Goal: Task Accomplishment & Management: Use online tool/utility

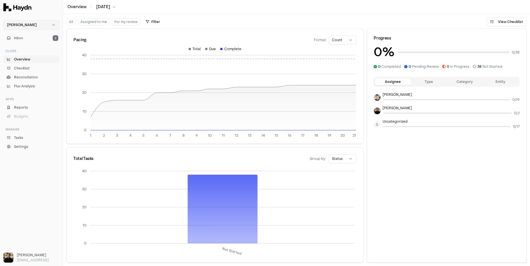
click at [41, 23] on html "Haydn Inbox 2 Close Overview Checklist Reconciliation Flux Analysis Apps Report…" at bounding box center [265, 133] width 530 height 266
click at [27, 50] on div "Nivoda" at bounding box center [31, 52] width 53 height 8
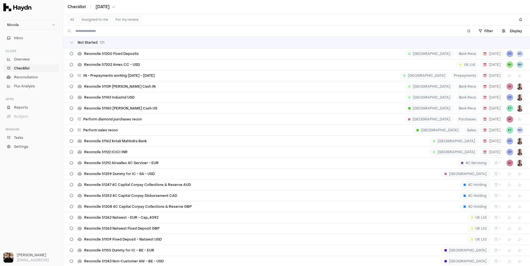
click at [30, 66] on link "Checklist" at bounding box center [31, 68] width 56 height 8
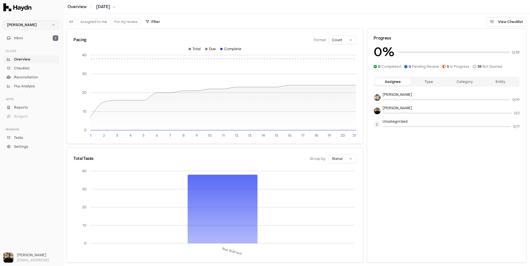
click at [42, 26] on html "Haydn Inbox 2 Close Overview Checklist Reconciliation Flux Analysis Apps Report…" at bounding box center [265, 133] width 530 height 266
click at [20, 50] on div "Nivoda" at bounding box center [31, 52] width 53 height 8
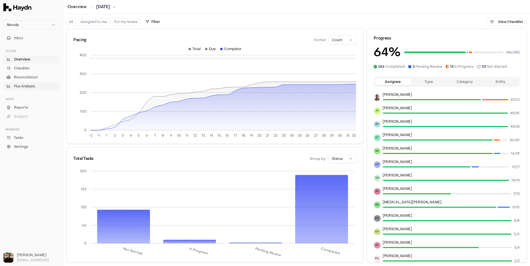
click at [26, 88] on span "Flux Analysis" at bounding box center [24, 86] width 21 height 5
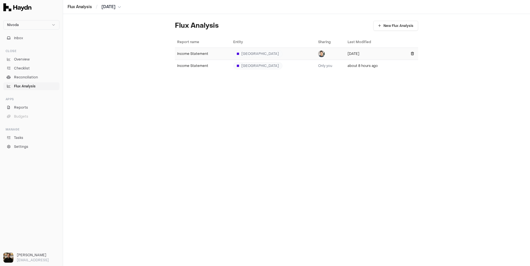
click at [194, 54] on div "Income Statement" at bounding box center [203, 54] width 52 height 4
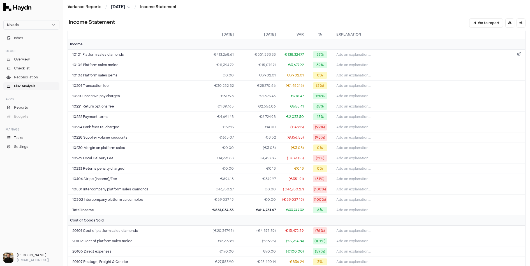
click at [351, 53] on span "Add an explanation..." at bounding box center [353, 54] width 34 height 4
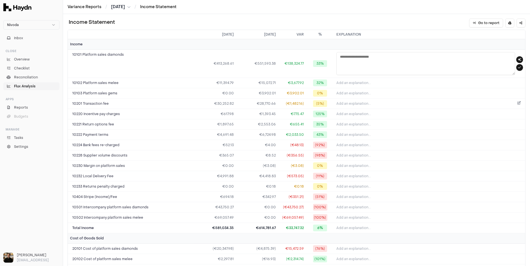
click at [463, 101] on button "Add an explanation..." at bounding box center [429, 104] width 187 height 8
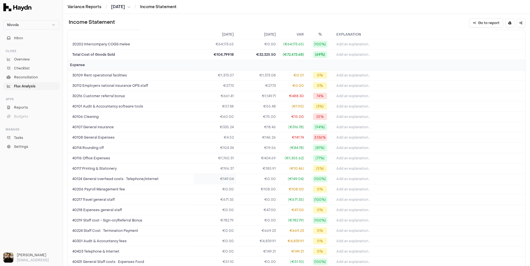
scroll to position [549, 0]
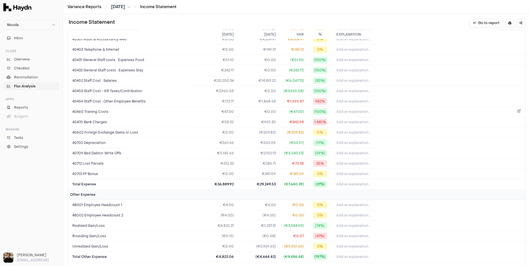
click at [489, 108] on button "Add an explanation..." at bounding box center [429, 112] width 187 height 8
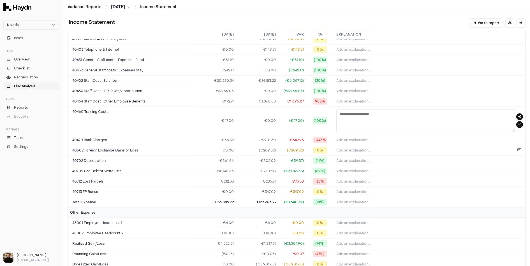
click at [375, 147] on button "Add an explanation..." at bounding box center [429, 151] width 187 height 8
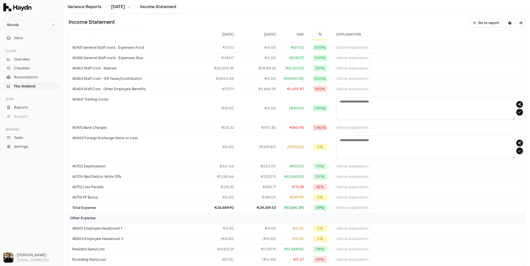
scroll to position [525, 0]
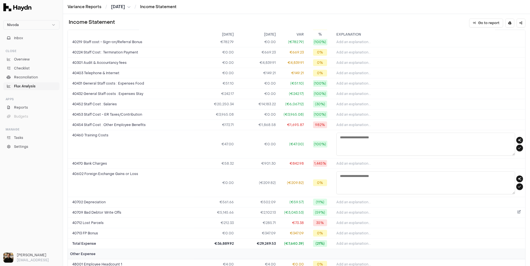
click at [351, 209] on button "Add an explanation..." at bounding box center [429, 213] width 187 height 8
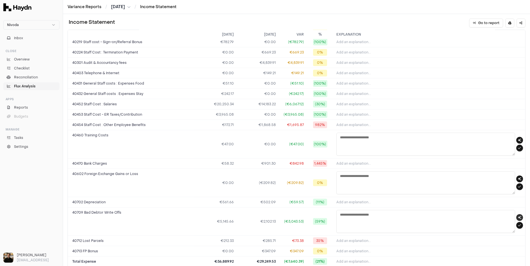
click at [517, 214] on button "button" at bounding box center [519, 217] width 7 height 7
type textarea "**********"
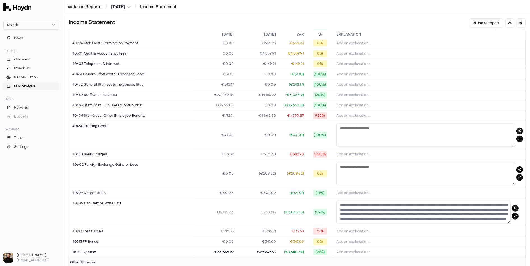
scroll to position [0, 0]
drag, startPoint x: 368, startPoint y: 197, endPoint x: 415, endPoint y: 198, distance: 46.8
click at [414, 201] on textarea "**********" at bounding box center [423, 212] width 174 height 23
click at [416, 201] on textarea "**********" at bounding box center [423, 212] width 174 height 23
drag, startPoint x: 359, startPoint y: 204, endPoint x: 387, endPoint y: 201, distance: 27.9
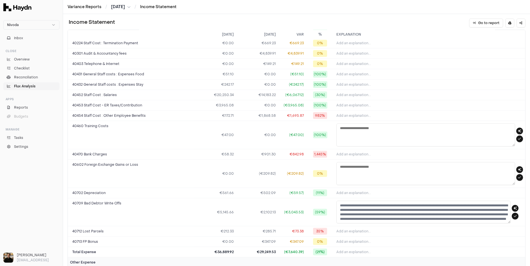
click at [387, 201] on textarea "**********" at bounding box center [423, 212] width 174 height 23
click at [199, 208] on td "€5,145.66" at bounding box center [215, 212] width 42 height 28
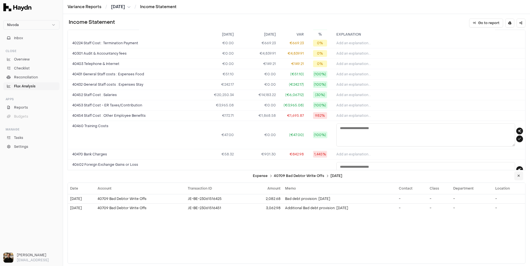
click at [518, 179] on button at bounding box center [518, 176] width 9 height 9
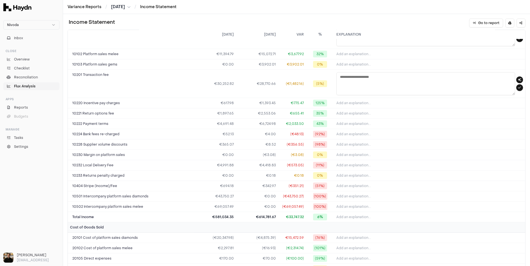
scroll to position [32, 0]
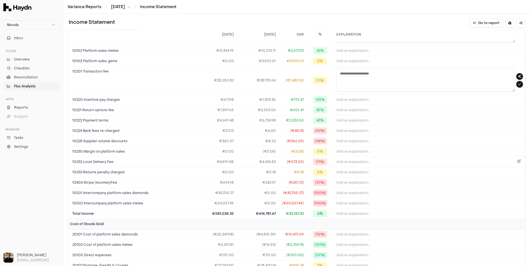
click at [355, 160] on span "Add an explanation..." at bounding box center [353, 162] width 34 height 4
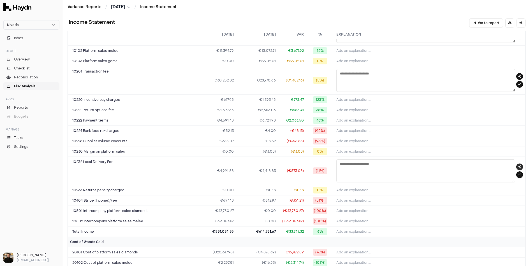
click at [518, 165] on icon "button" at bounding box center [519, 166] width 3 height 3
click at [518, 75] on icon "button" at bounding box center [519, 76] width 3 height 3
type textarea "**********"
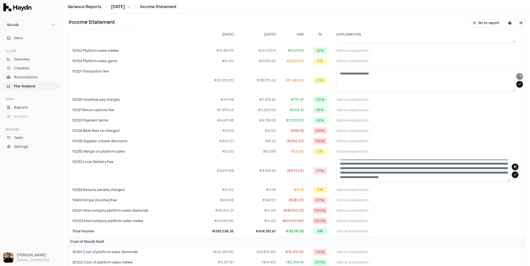
scroll to position [9, 0]
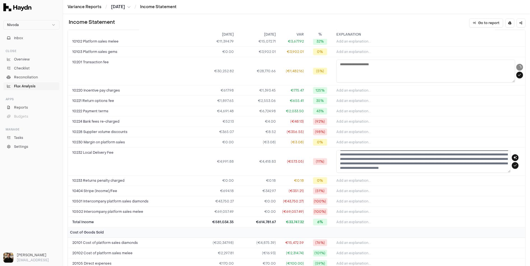
type textarea "**********"
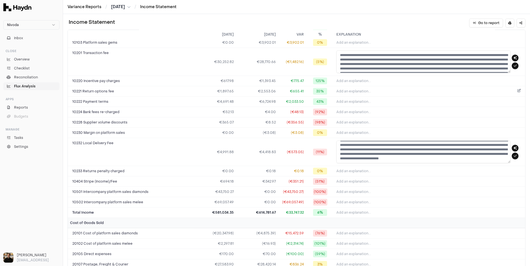
scroll to position [0, 0]
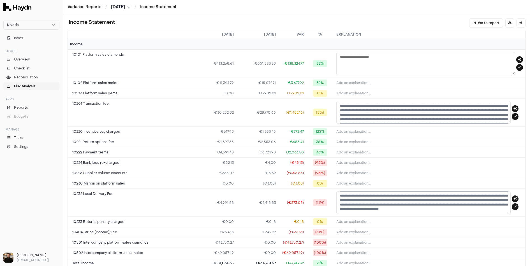
click at [43, 85] on link "Flux Analysis" at bounding box center [31, 86] width 56 height 8
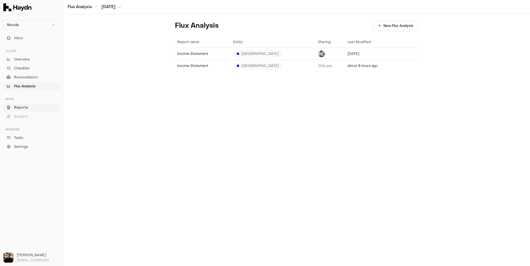
click at [21, 108] on span "Reports" at bounding box center [21, 107] width 14 height 5
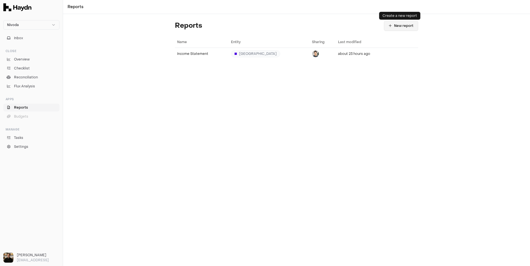
click at [395, 24] on button "New report" at bounding box center [401, 26] width 34 height 10
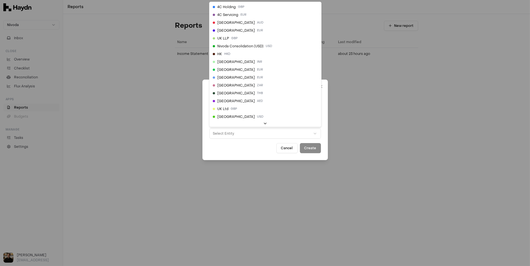
click at [226, 130] on button "Select Entity" at bounding box center [265, 134] width 112 height 10
select select "**"
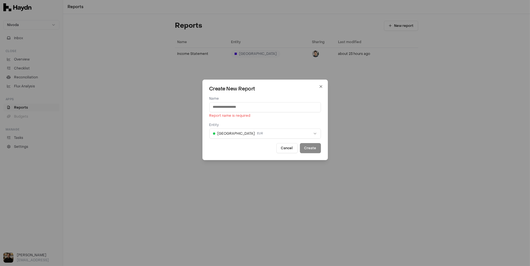
click at [254, 111] on input "Name" at bounding box center [265, 107] width 112 height 10
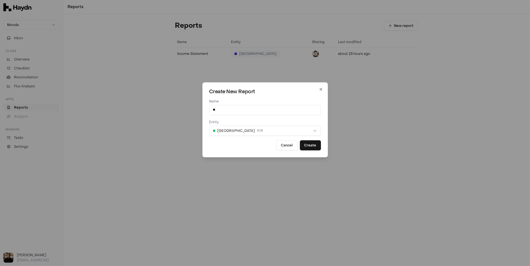
type input "*"
type input "**"
click at [307, 148] on button "Create" at bounding box center [310, 145] width 21 height 10
select select
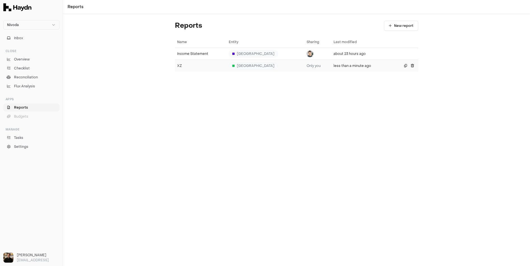
click at [194, 66] on div "XZ" at bounding box center [200, 66] width 47 height 4
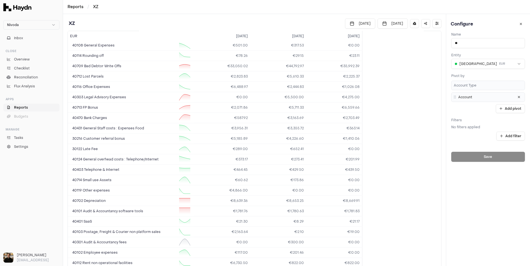
scroll to position [697, 0]
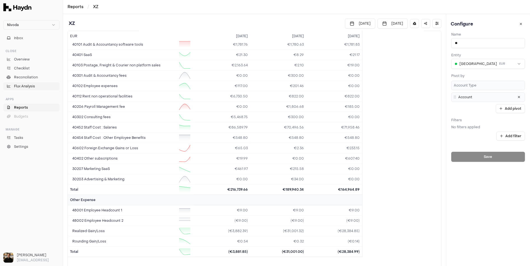
click at [20, 83] on link "Flux Analysis" at bounding box center [31, 86] width 56 height 8
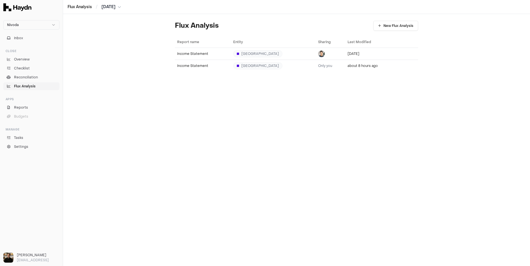
click at [391, 31] on div "Flux Analysis New Flux Analysis Report name Entity Sharing Last Modified Income…" at bounding box center [296, 46] width 243 height 51
click at [392, 26] on button "New Flux Analysis" at bounding box center [395, 26] width 45 height 10
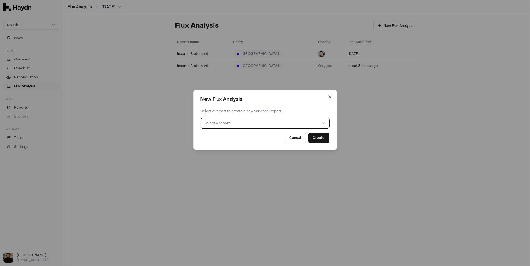
click at [236, 124] on button "Select a report" at bounding box center [265, 123] width 128 height 10
click at [317, 137] on button "Create" at bounding box center [318, 138] width 21 height 10
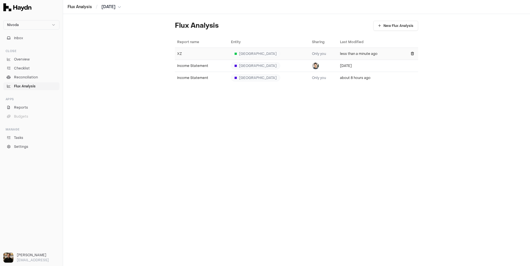
click at [191, 53] on div "XZ" at bounding box center [201, 54] width 49 height 4
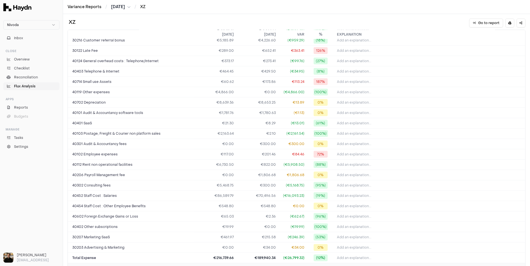
scroll to position [596, 0]
click at [352, 182] on span "Add an explanation..." at bounding box center [354, 184] width 34 height 4
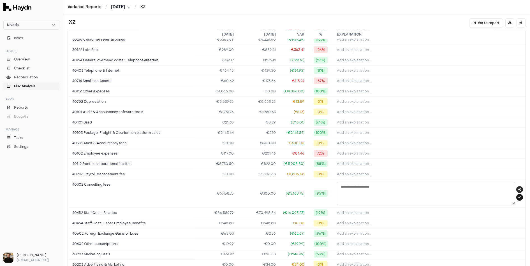
click at [518, 188] on icon "button" at bounding box center [519, 189] width 3 height 3
type textarea "**********"
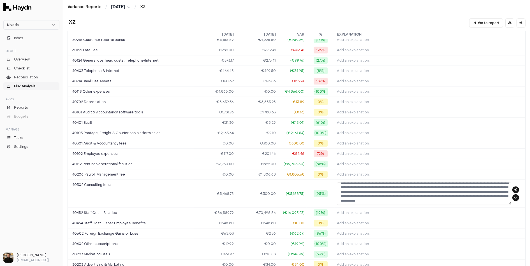
scroll to position [4, 0]
drag, startPoint x: 371, startPoint y: 187, endPoint x: 395, endPoint y: 187, distance: 24.1
click at [395, 187] on textarea "**********" at bounding box center [424, 193] width 174 height 23
click at [402, 187] on textarea "**********" at bounding box center [424, 193] width 174 height 23
drag, startPoint x: 363, startPoint y: 191, endPoint x: 413, endPoint y: 190, distance: 50.7
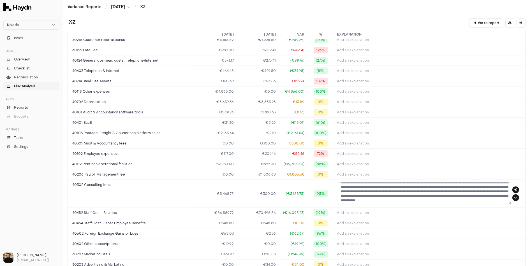
click at [413, 190] on textarea "**********" at bounding box center [424, 193] width 174 height 23
click at [260, 184] on td "€300.00" at bounding box center [257, 194] width 42 height 28
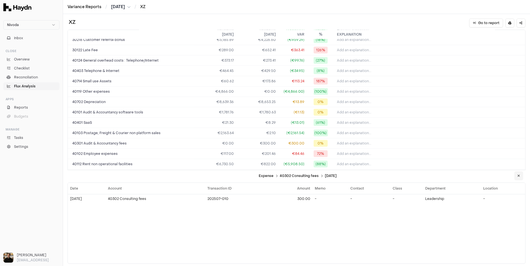
click at [518, 178] on button at bounding box center [518, 176] width 9 height 9
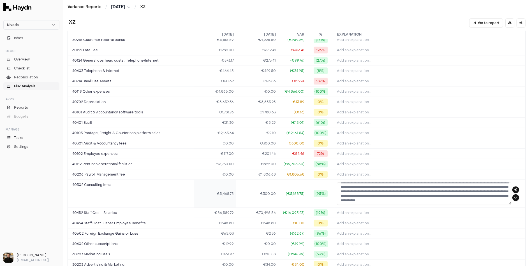
click at [214, 183] on td "€5,468.75" at bounding box center [215, 194] width 42 height 28
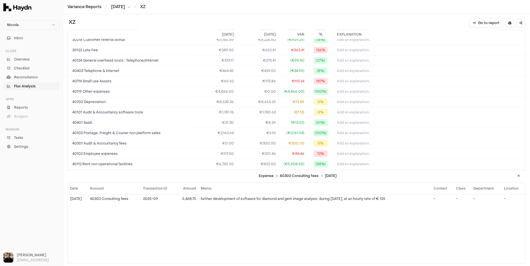
drag, startPoint x: 517, startPoint y: 176, endPoint x: 509, endPoint y: 176, distance: 7.8
click at [517, 176] on button at bounding box center [518, 176] width 9 height 9
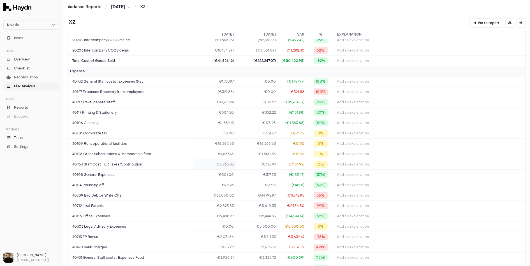
scroll to position [0, 0]
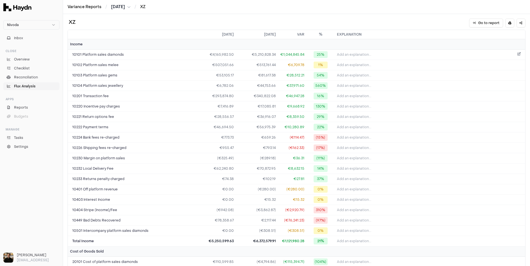
click at [432, 54] on button "Add an explanation..." at bounding box center [430, 55] width 186 height 8
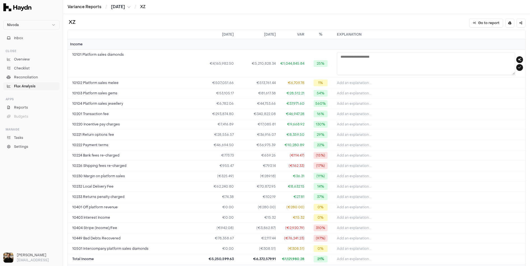
click at [518, 60] on icon "button" at bounding box center [519, 59] width 3 height 3
click at [393, 163] on button "Add an explanation..." at bounding box center [430, 166] width 186 height 8
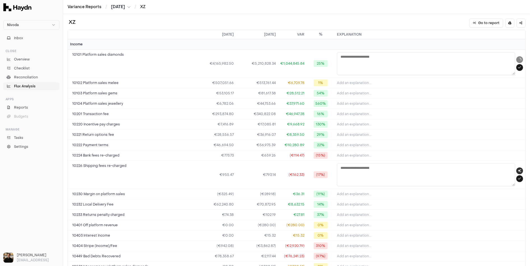
click at [517, 168] on button "button" at bounding box center [519, 171] width 7 height 7
type textarea "**********"
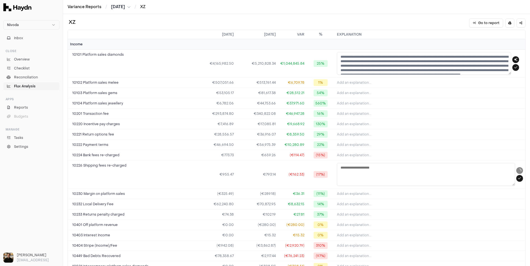
type textarea "**********"
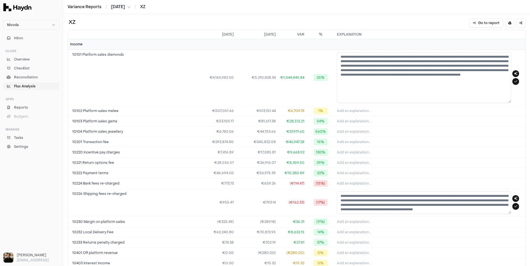
drag, startPoint x: 508, startPoint y: 71, endPoint x: 510, endPoint y: 99, distance: 28.4
click at [510, 99] on textarea "**********" at bounding box center [424, 77] width 174 height 51
click at [487, 62] on textarea "**********" at bounding box center [424, 77] width 174 height 51
click at [264, 85] on td "€5,210,828.34" at bounding box center [257, 78] width 42 height 56
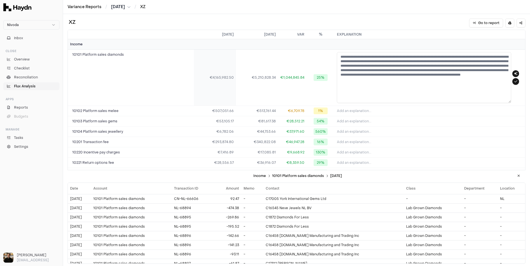
click at [231, 84] on td "€4,165,982.50" at bounding box center [215, 78] width 42 height 56
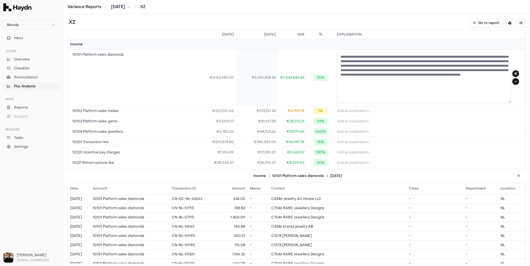
click at [268, 67] on td "€5,210,828.34" at bounding box center [257, 78] width 42 height 56
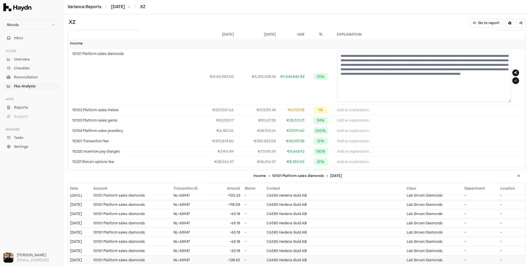
scroll to position [1, 0]
click at [392, 29] on div "**********" at bounding box center [296, 140] width 467 height 252
click at [392, 28] on div "**********" at bounding box center [296, 140] width 467 height 252
click at [38, 80] on link "Reconciliation" at bounding box center [31, 77] width 56 height 8
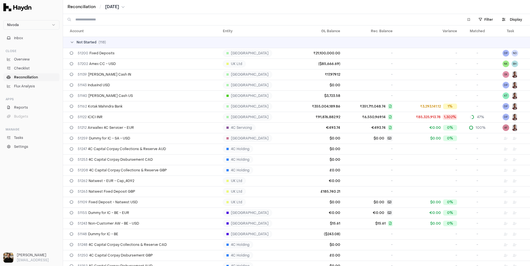
click at [109, 20] on input at bounding box center [265, 19] width 381 height 11
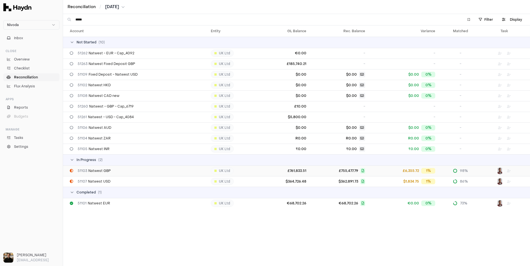
type input "*****"
click at [109, 168] on td "51103 Natwest GBP" at bounding box center [135, 171] width 145 height 11
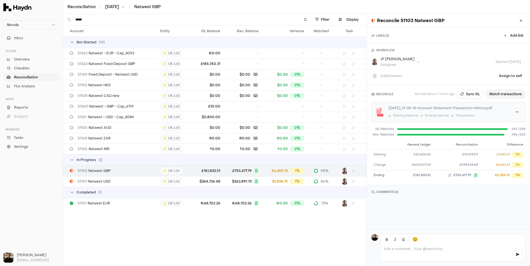
click at [504, 95] on button "Match transactions" at bounding box center [506, 94] width 40 height 9
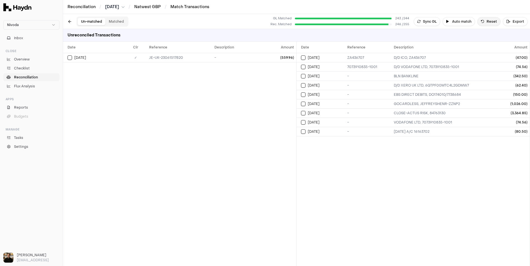
click at [495, 22] on button "Reset" at bounding box center [488, 21] width 23 height 9
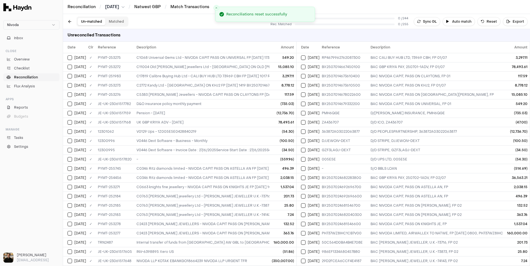
click at [463, 23] on button "Auto match" at bounding box center [459, 21] width 33 height 9
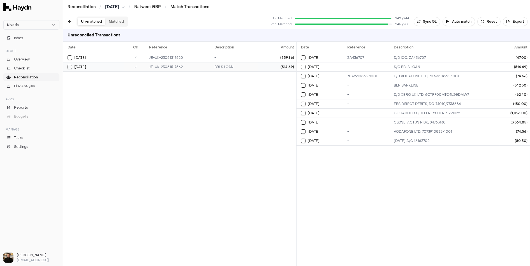
click at [250, 67] on div "BBLS LOAN" at bounding box center [235, 67] width 41 height 4
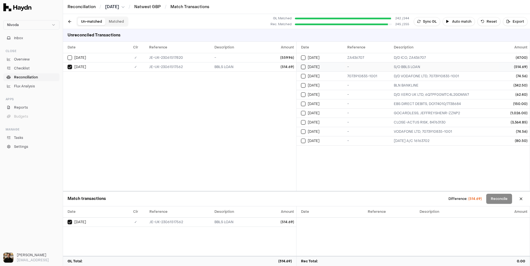
click at [347, 64] on td "-" at bounding box center [368, 66] width 47 height 9
click at [224, 105] on div "Date Clr Reference Description Amount Jul 2 ✓ JE-UK-23061517820 - (559.96) Jul …" at bounding box center [179, 116] width 233 height 149
click at [31, 87] on span "Flux Analysis" at bounding box center [24, 86] width 21 height 5
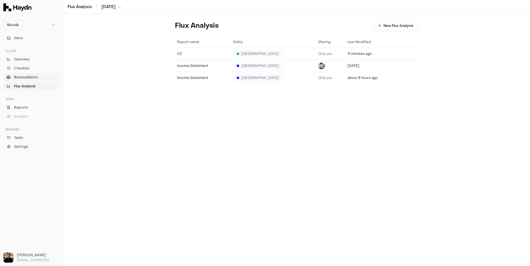
click at [31, 77] on span "Reconciliation" at bounding box center [26, 77] width 24 height 5
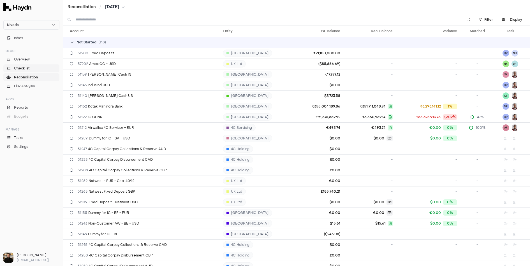
click at [29, 70] on link "Checklist" at bounding box center [31, 68] width 56 height 8
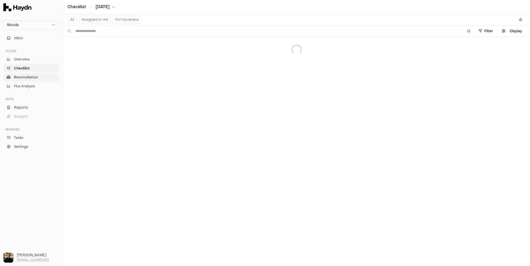
click at [29, 76] on span "Reconciliation" at bounding box center [26, 77] width 24 height 5
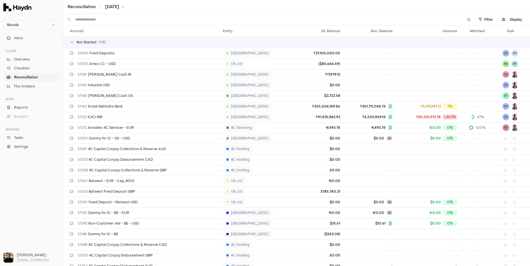
click at [73, 43] on icon at bounding box center [72, 42] width 4 height 4
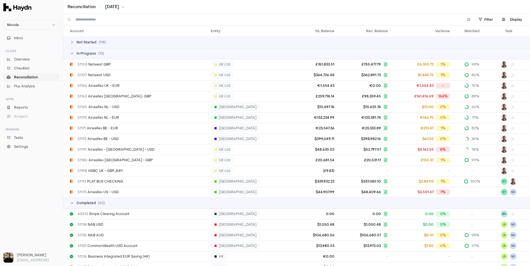
click at [73, 43] on icon at bounding box center [72, 42] width 4 height 4
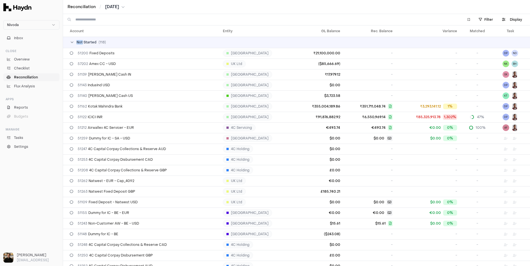
click at [73, 43] on icon at bounding box center [72, 42] width 4 height 4
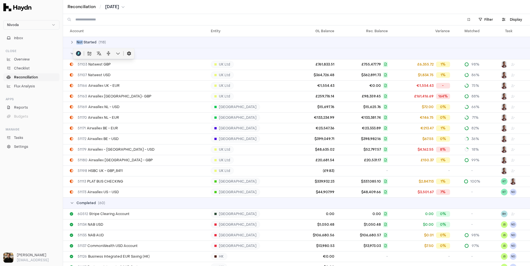
click at [72, 54] on div at bounding box center [74, 53] width 5 height 5
click at [72, 53] on div at bounding box center [74, 53] width 5 height 5
click at [71, 53] on icon at bounding box center [72, 53] width 4 height 4
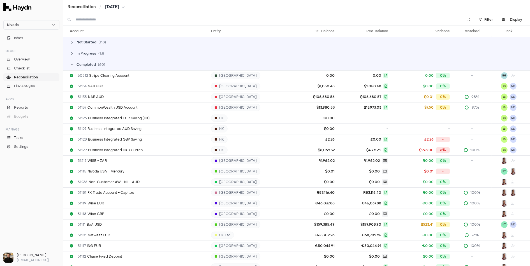
click at [71, 65] on icon at bounding box center [72, 64] width 4 height 4
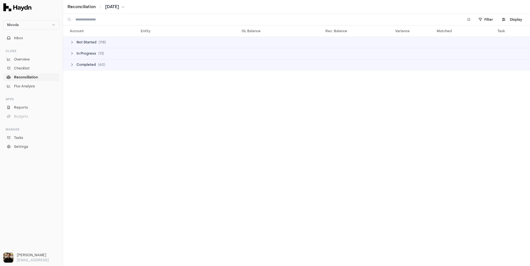
click at [73, 64] on icon at bounding box center [72, 64] width 4 height 4
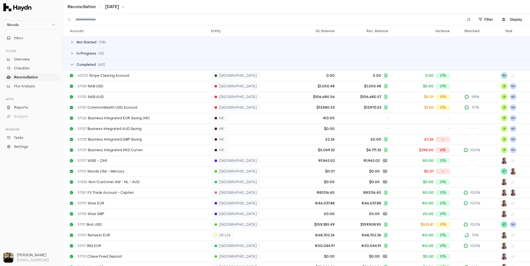
click at [73, 64] on icon at bounding box center [72, 64] width 2 height 1
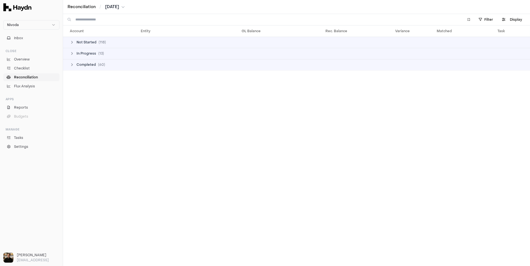
click at [73, 64] on icon at bounding box center [72, 64] width 4 height 4
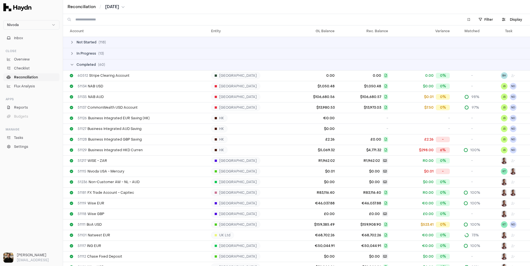
click at [73, 64] on icon at bounding box center [72, 64] width 2 height 1
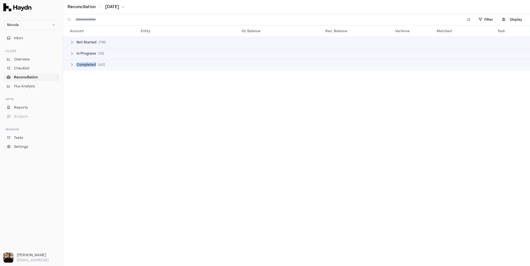
click at [73, 64] on icon at bounding box center [72, 64] width 4 height 4
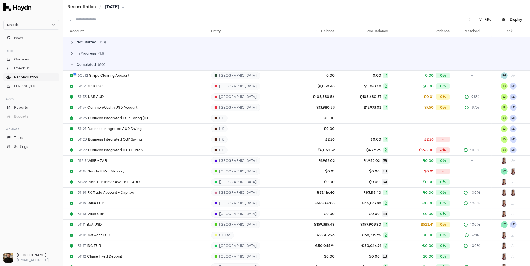
click at [77, 51] on span "In Progress" at bounding box center [87, 53] width 20 height 4
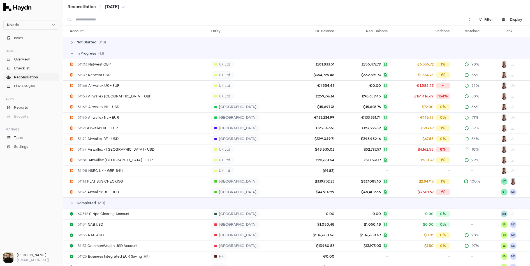
click at [78, 53] on span "In Progress" at bounding box center [87, 53] width 20 height 4
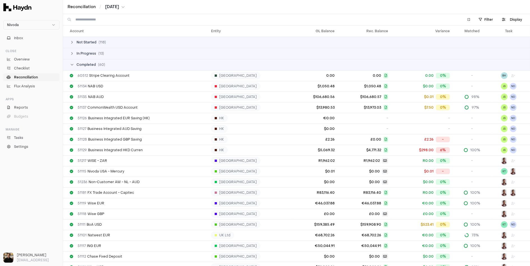
click at [77, 41] on span "Not Started" at bounding box center [87, 42] width 20 height 4
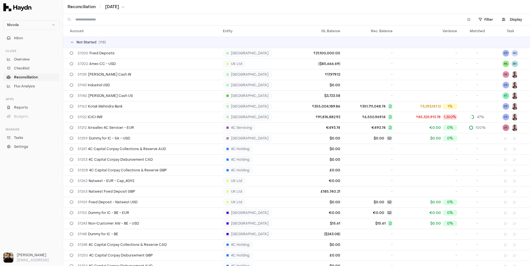
click at [77, 41] on span "Not Started" at bounding box center [87, 42] width 20 height 4
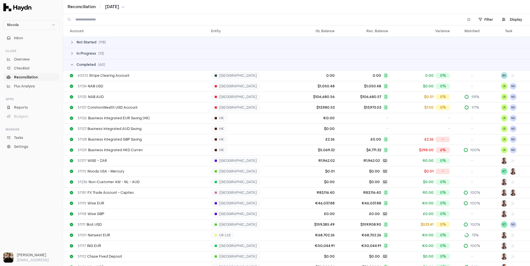
click at [77, 42] on span "Not Started" at bounding box center [87, 42] width 20 height 4
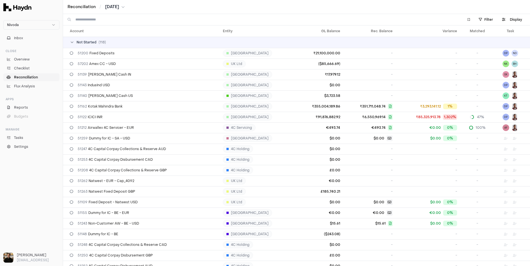
click at [77, 44] on span "Not Started" at bounding box center [87, 42] width 20 height 4
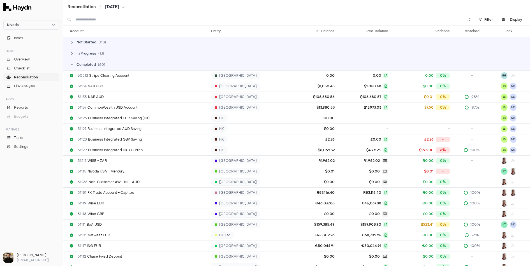
click at [82, 55] on span "In Progress" at bounding box center [87, 53] width 20 height 4
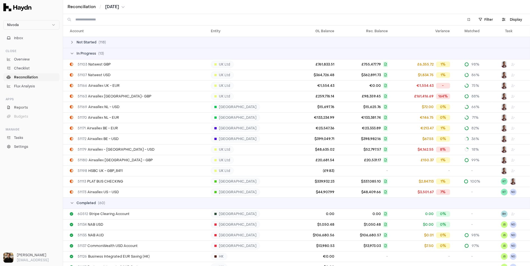
click at [82, 54] on span "In Progress" at bounding box center [87, 53] width 20 height 4
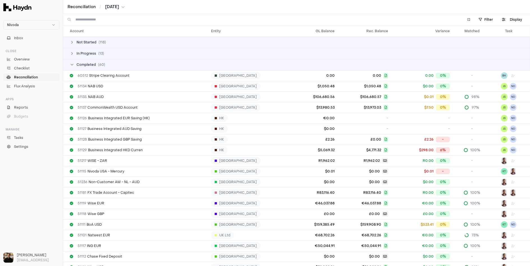
click at [81, 63] on span "Completed" at bounding box center [86, 64] width 19 height 4
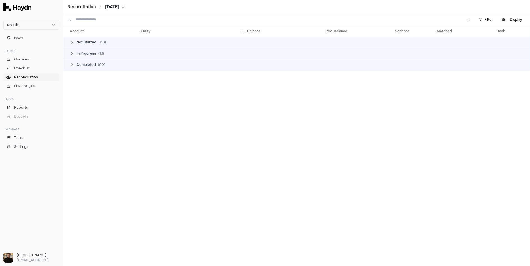
click at [81, 63] on span "Completed" at bounding box center [86, 64] width 19 height 4
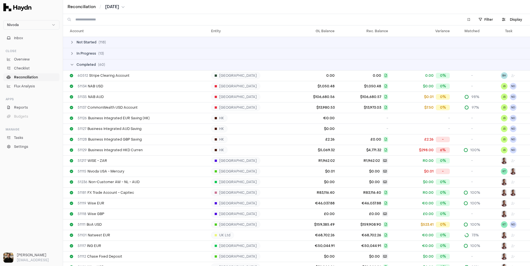
click at [94, 55] on span "In Progress" at bounding box center [87, 53] width 20 height 4
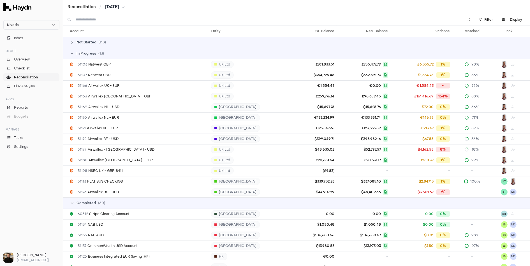
click at [94, 54] on span "In Progress" at bounding box center [87, 53] width 20 height 4
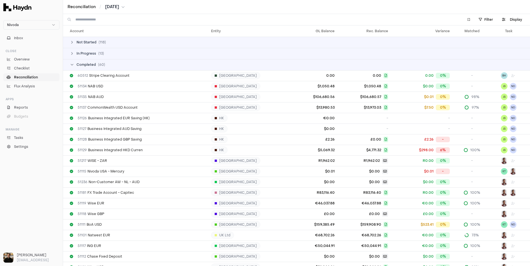
click at [82, 45] on td "Not Started ( 118 )" at bounding box center [296, 42] width 467 height 11
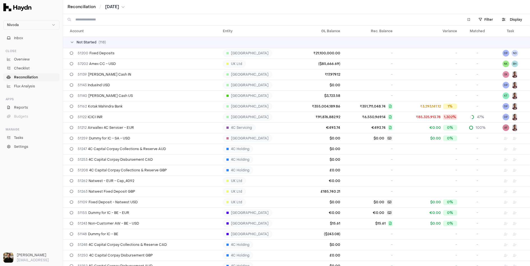
click at [83, 43] on span "Not Started" at bounding box center [87, 42] width 20 height 4
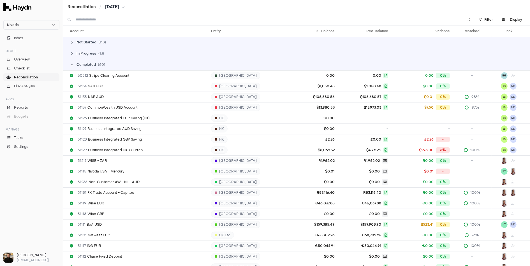
click at [87, 52] on span "In Progress" at bounding box center [87, 53] width 20 height 4
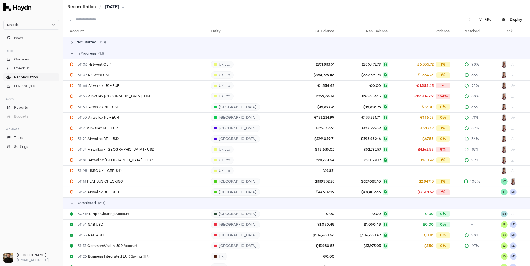
click at [89, 52] on span "In Progress" at bounding box center [87, 53] width 20 height 4
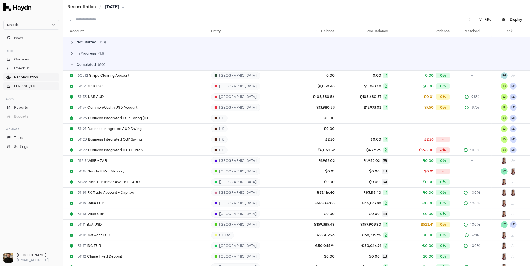
click at [26, 84] on span "Flux Analysis" at bounding box center [24, 86] width 21 height 5
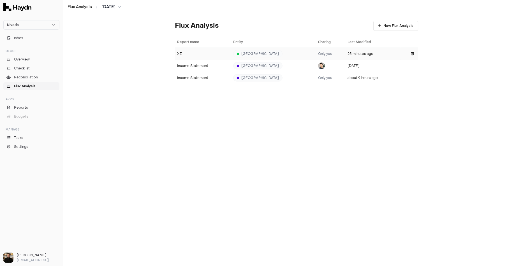
click at [184, 54] on div "XZ" at bounding box center [203, 54] width 52 height 4
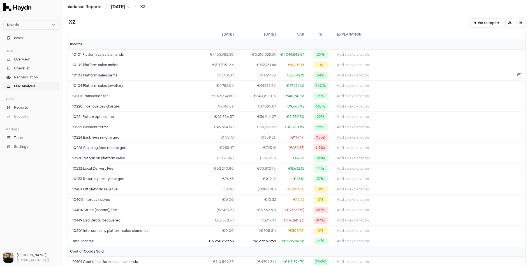
click at [363, 74] on span "Add an explanation..." at bounding box center [354, 75] width 34 height 4
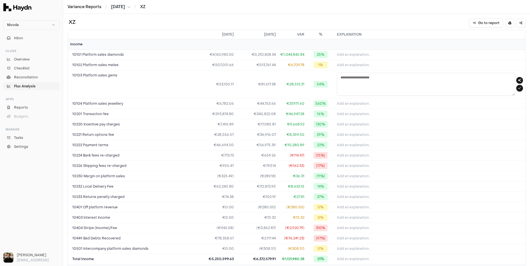
click at [25, 85] on span "Flux Analysis" at bounding box center [25, 86] width 22 height 5
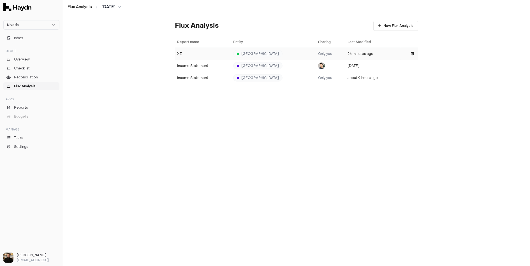
click at [181, 56] on td "XZ" at bounding box center [203, 54] width 56 height 12
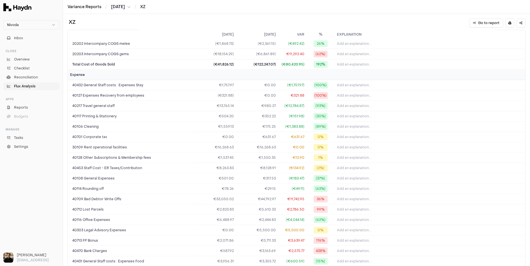
scroll to position [372, 0]
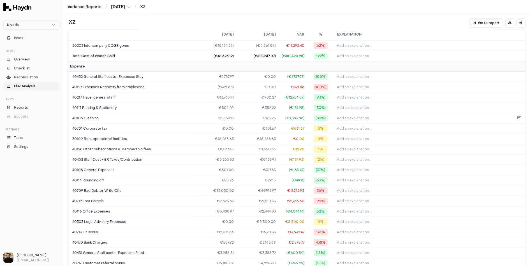
click at [517, 116] on icon at bounding box center [518, 118] width 3 height 4
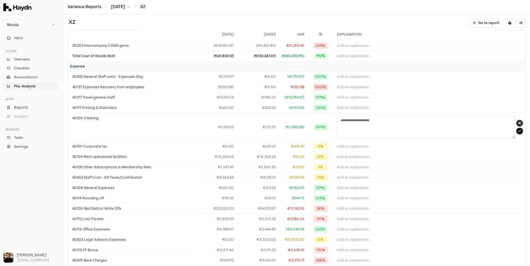
click at [518, 120] on button "button" at bounding box center [519, 123] width 7 height 7
type textarea "**********"
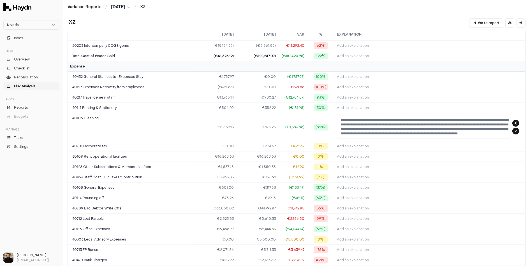
scroll to position [4, 0]
drag, startPoint x: 361, startPoint y: 124, endPoint x: 406, endPoint y: 124, distance: 45.1
click at [406, 124] on textarea "**********" at bounding box center [424, 127] width 174 height 23
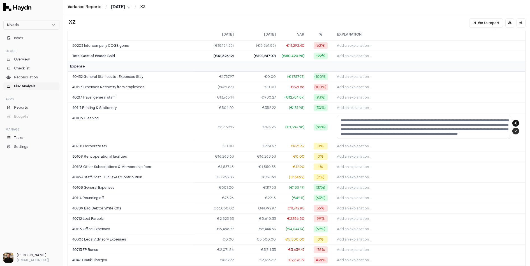
click at [515, 129] on icon "submit" at bounding box center [515, 130] width 3 height 3
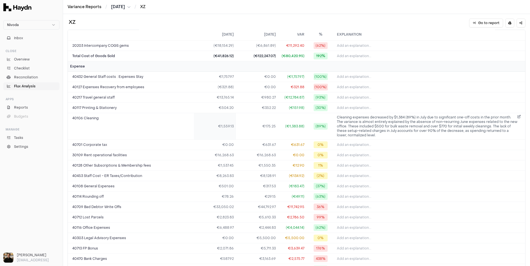
click at [223, 124] on td "€1,559.13" at bounding box center [215, 126] width 42 height 27
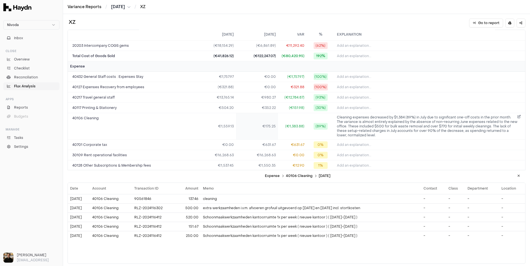
click at [267, 123] on td "€175.25" at bounding box center [257, 126] width 42 height 27
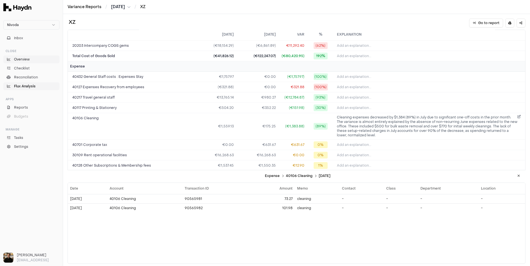
click at [19, 60] on span "Overview" at bounding box center [22, 59] width 16 height 5
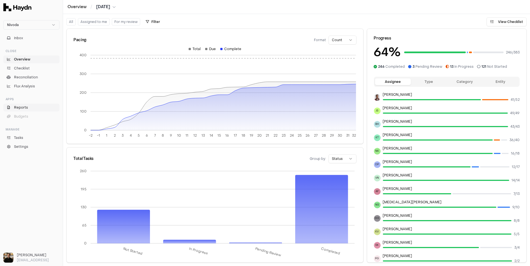
click at [22, 106] on span "Reports" at bounding box center [21, 107] width 14 height 5
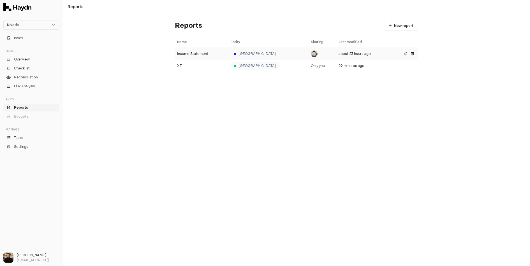
click at [192, 55] on div "Income Statement" at bounding box center [201, 54] width 49 height 4
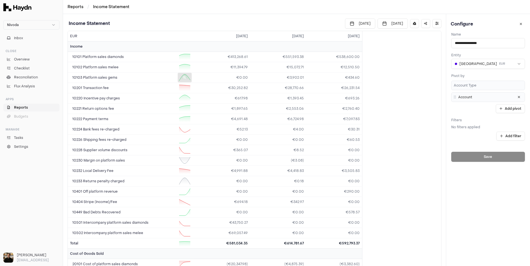
click at [183, 78] on icon at bounding box center [184, 77] width 3 height 3
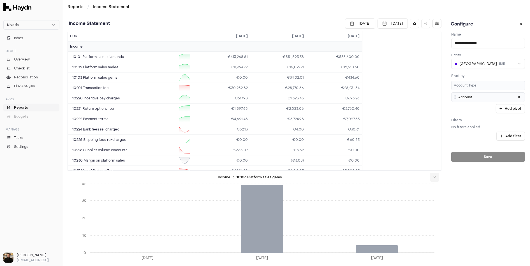
click at [436, 179] on icon at bounding box center [434, 177] width 3 height 3
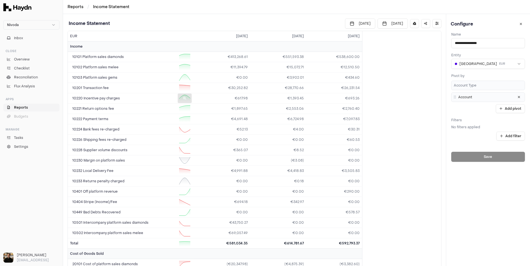
click at [183, 100] on div at bounding box center [185, 99] width 14 height 10
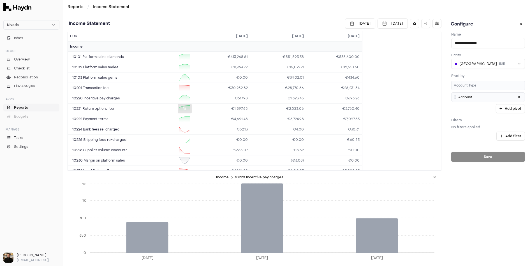
click at [184, 112] on div at bounding box center [185, 109] width 14 height 10
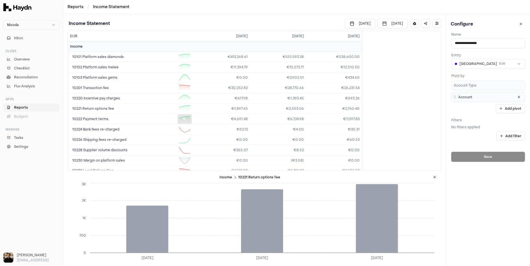
click at [184, 120] on div at bounding box center [185, 119] width 14 height 10
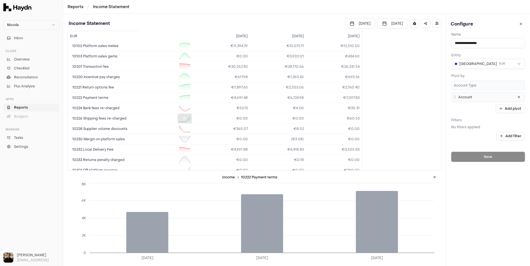
scroll to position [30, 0]
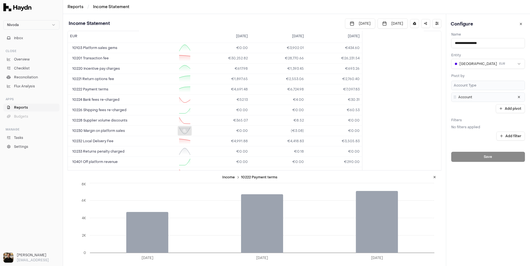
click at [186, 132] on div at bounding box center [185, 131] width 14 height 10
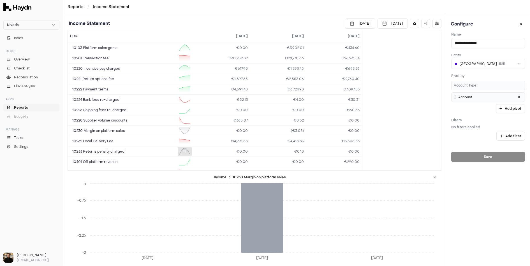
click at [182, 154] on td "10233 Returns penalty charged" at bounding box center [131, 152] width 126 height 10
click at [187, 110] on div at bounding box center [185, 110] width 14 height 10
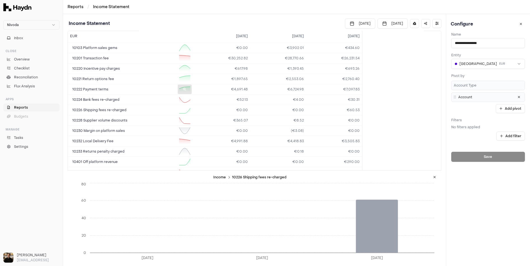
click at [187, 85] on div at bounding box center [185, 90] width 14 height 10
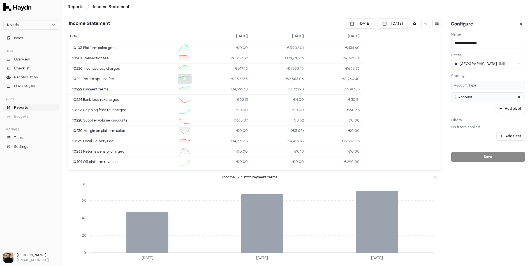
click at [184, 77] on icon at bounding box center [184, 78] width 3 height 3
click at [185, 67] on icon at bounding box center [184, 68] width 3 height 3
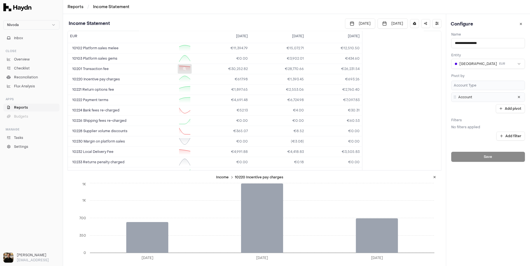
scroll to position [0, 0]
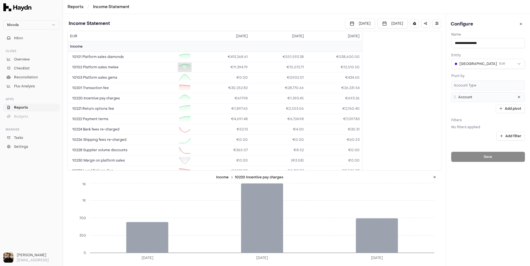
click at [186, 69] on div at bounding box center [185, 67] width 14 height 10
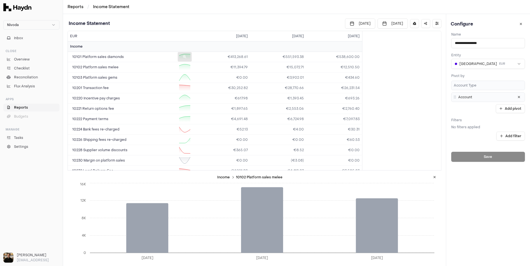
click at [186, 50] on td "Income" at bounding box center [131, 46] width 126 height 10
click at [185, 55] on div at bounding box center [185, 57] width 14 height 10
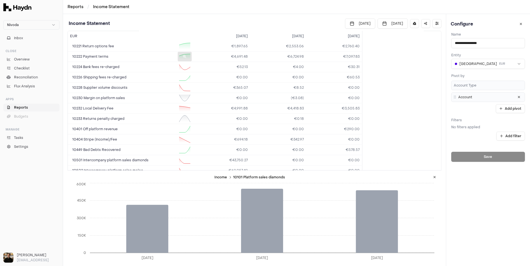
scroll to position [379, 0]
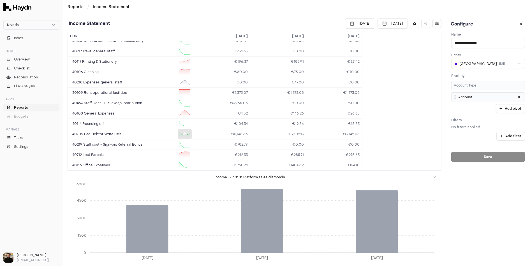
click at [185, 131] on div at bounding box center [185, 134] width 14 height 10
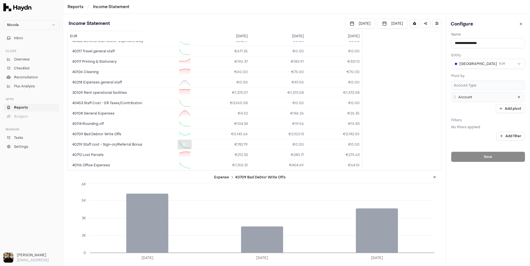
click at [184, 143] on td "40219 Staff cost - Sign-on/Referral Bonus" at bounding box center [131, 145] width 126 height 10
click at [185, 140] on div at bounding box center [185, 145] width 14 height 10
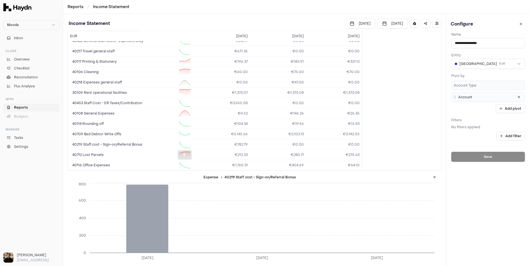
click at [184, 153] on div at bounding box center [185, 155] width 14 height 10
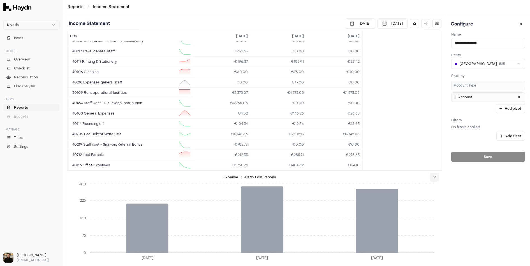
click at [437, 179] on button at bounding box center [434, 177] width 9 height 9
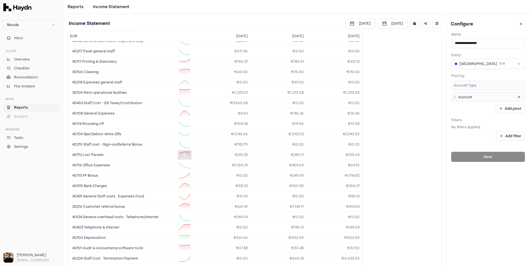
scroll to position [393, 0]
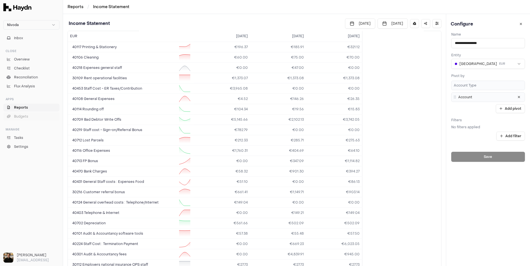
click at [22, 116] on span "Budgets" at bounding box center [21, 116] width 14 height 5
click at [26, 106] on span "Reports" at bounding box center [21, 107] width 14 height 5
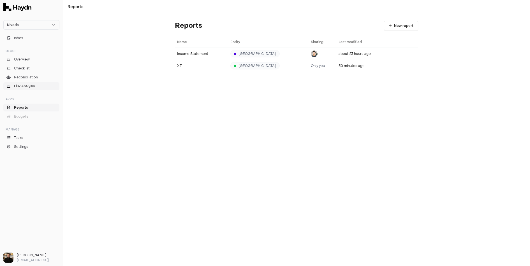
click at [30, 85] on span "Flux Analysis" at bounding box center [24, 86] width 21 height 5
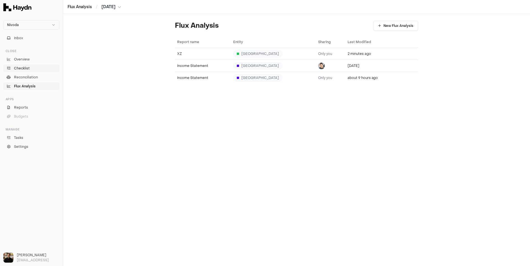
click at [24, 68] on span "Checklist" at bounding box center [22, 68] width 16 height 5
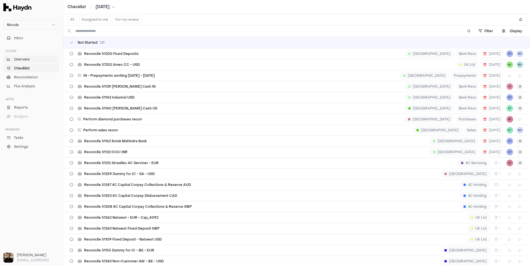
click at [21, 59] on span "Overview" at bounding box center [22, 59] width 16 height 5
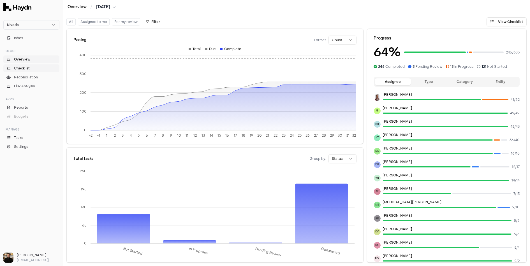
click at [21, 65] on link "Checklist" at bounding box center [31, 68] width 56 height 8
